Goal: Task Accomplishment & Management: Manage account settings

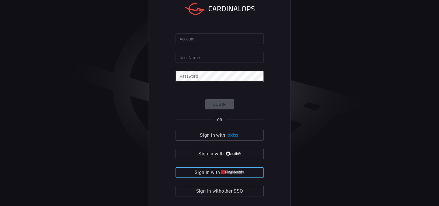
scroll to position [5, 0]
click at [219, 172] on span "Sign in with" at bounding box center [207, 172] width 25 height 8
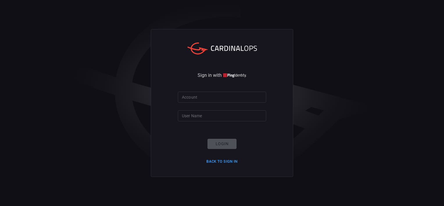
click at [202, 95] on input "Account" at bounding box center [222, 96] width 88 height 11
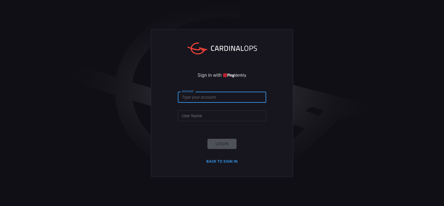
click at [214, 94] on input "Account" at bounding box center [222, 96] width 88 height 11
type input "mercedes"
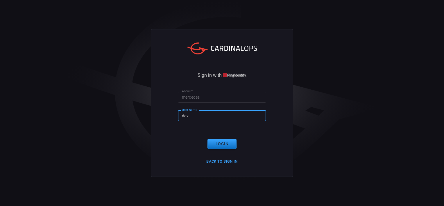
type input "[PERSON_NAME].[DATE]"
click at [217, 142] on button "Login" at bounding box center [221, 144] width 29 height 10
